Goal: Contribute content

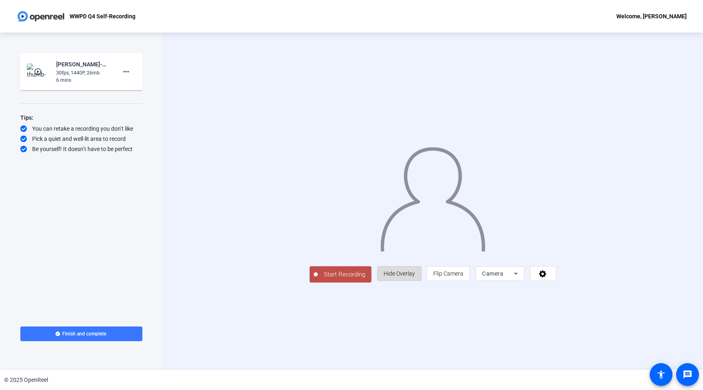
click at [415, 281] on span "Hide Overlay" at bounding box center [398, 273] width 31 height 15
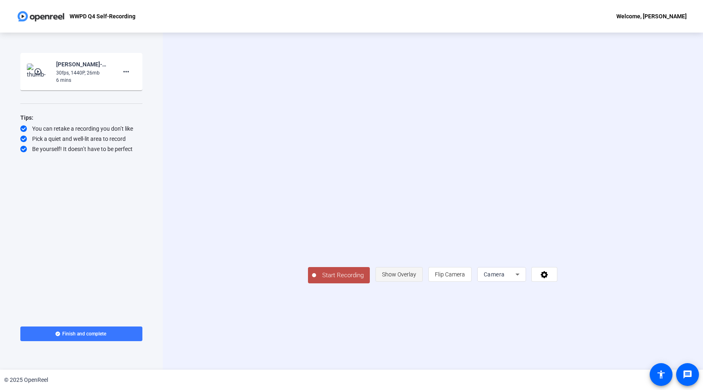
click at [416, 282] on span "Show Overlay" at bounding box center [399, 273] width 34 height 15
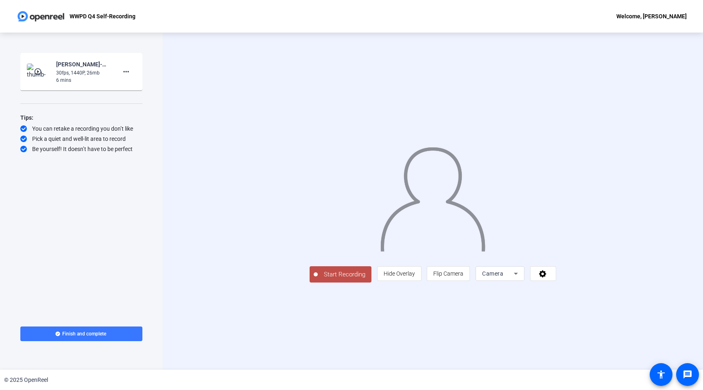
click at [520, 278] on icon at bounding box center [516, 273] width 10 height 10
click at [601, 305] on span "Screen And Camera" at bounding box center [602, 311] width 42 height 20
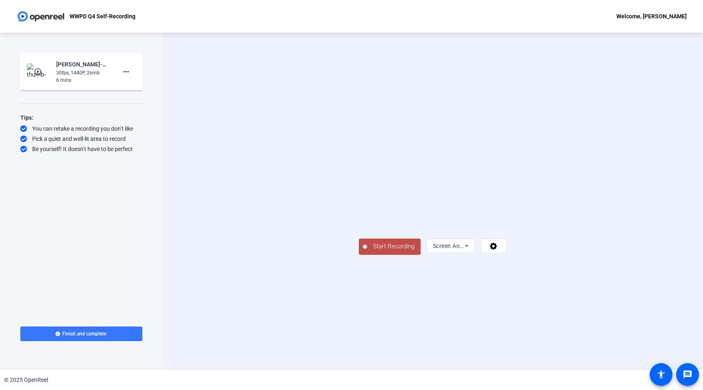
click at [367, 251] on span "Start Recording" at bounding box center [394, 246] width 54 height 9
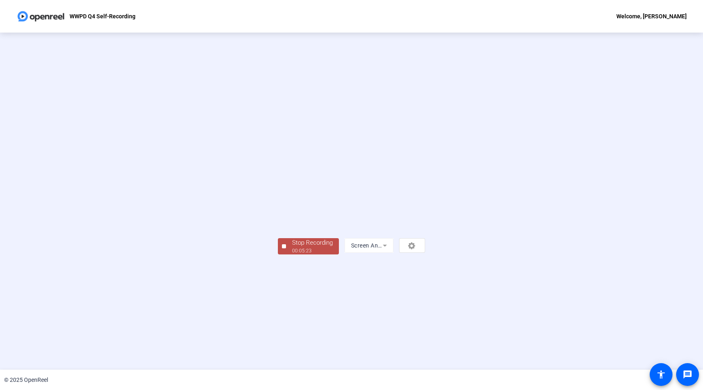
click at [292, 247] on div "Stop Recording" at bounding box center [312, 242] width 41 height 9
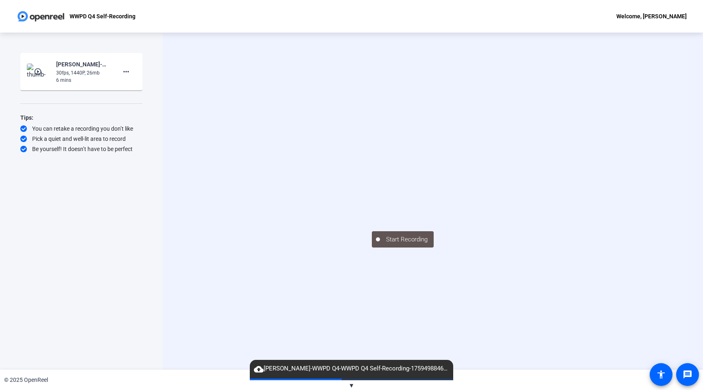
click at [110, 71] on div "30fps, 1440P, 26mb" at bounding box center [83, 72] width 54 height 7
click at [131, 72] on mat-icon "more_horiz" at bounding box center [126, 72] width 10 height 10
click at [81, 81] on div at bounding box center [351, 195] width 703 height 390
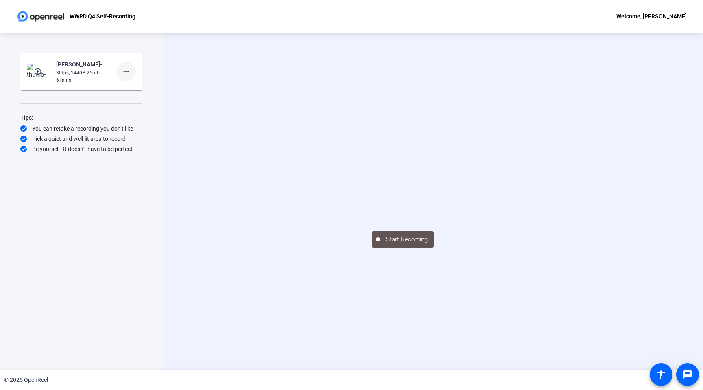
click at [130, 71] on mat-icon "more_horiz" at bounding box center [126, 72] width 10 height 10
click at [129, 63] on div at bounding box center [351, 195] width 703 height 390
click at [69, 196] on div "Start Recording play_circle_outline [PERSON_NAME]-WWPD Q4-WWPD Q4 Self-Recordin…" at bounding box center [81, 192] width 122 height 279
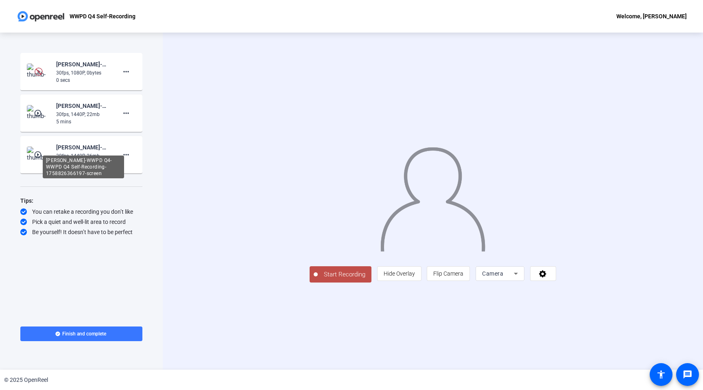
click at [46, 157] on div "[PERSON_NAME]-WWPD Q4-WWPD Q4 Self-Recording-1758826366197-screen" at bounding box center [83, 166] width 81 height 23
click at [36, 155] on mat-icon "play_circle_outline" at bounding box center [39, 154] width 10 height 8
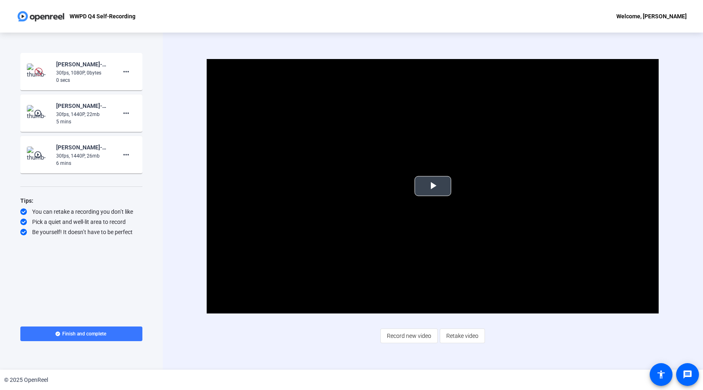
click at [433, 186] on span "Video Player" at bounding box center [433, 186] width 0 height 0
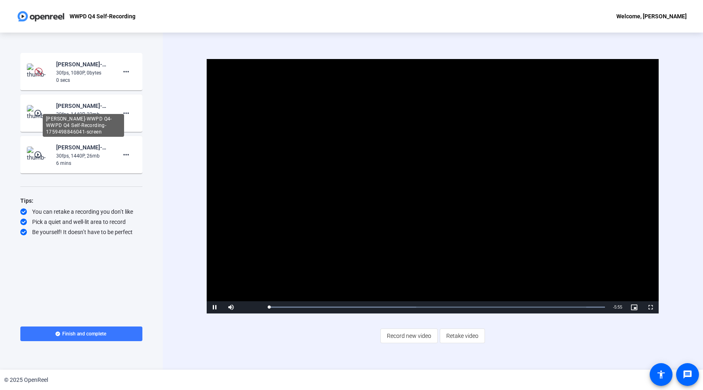
click at [62, 104] on div "[PERSON_NAME]-WWPD Q4-WWPD Q4 Self-Recording-1759498846041-screen" at bounding box center [83, 106] width 54 height 10
click at [39, 112] on mat-icon "play_circle_outline" at bounding box center [39, 113] width 10 height 8
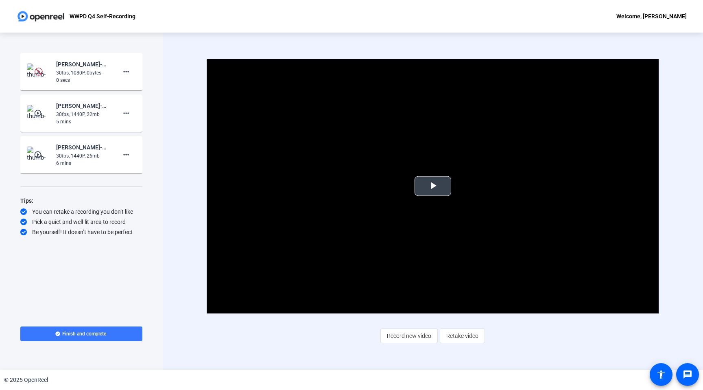
click at [433, 186] on span "Video Player" at bounding box center [433, 186] width 0 height 0
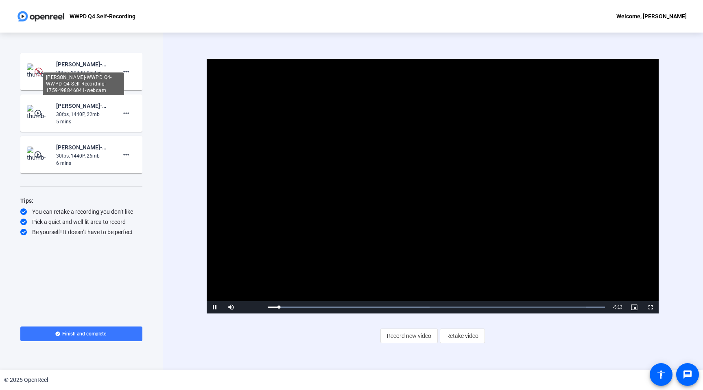
click at [65, 65] on div "[PERSON_NAME]-WWPD Q4-WWPD Q4 Self-Recording-1759498846041-webcam" at bounding box center [83, 64] width 54 height 10
click at [30, 70] on img at bounding box center [39, 71] width 24 height 16
click at [132, 244] on div "Start Recording Kristyn Fons-WWPD Q4-WWPD Q4 Self-Recording-1759498846041-webca…" at bounding box center [81, 182] width 122 height 258
click at [209, 307] on span "Video Player" at bounding box center [215, 307] width 16 height 0
click at [50, 336] on span at bounding box center [81, 334] width 122 height 20
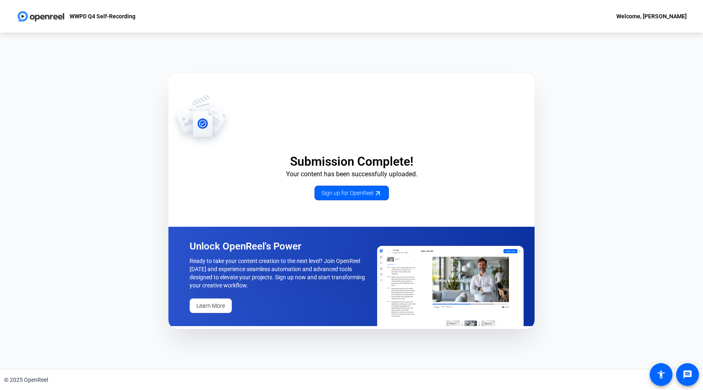
click at [39, 21] on img at bounding box center [40, 16] width 49 height 16
click at [53, 15] on img at bounding box center [40, 16] width 49 height 16
